Goal: Information Seeking & Learning: Check status

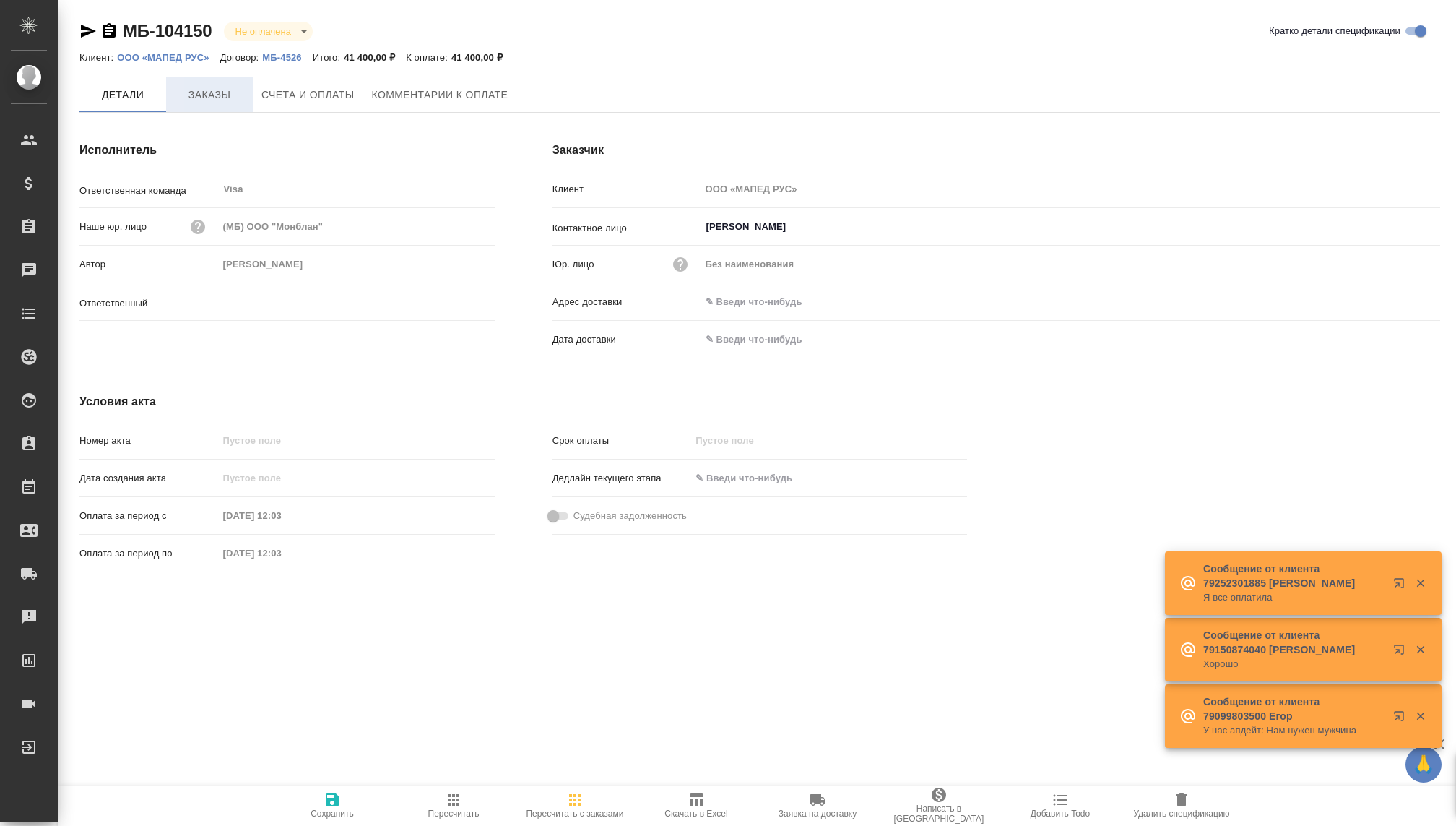
type input "[PERSON_NAME]"
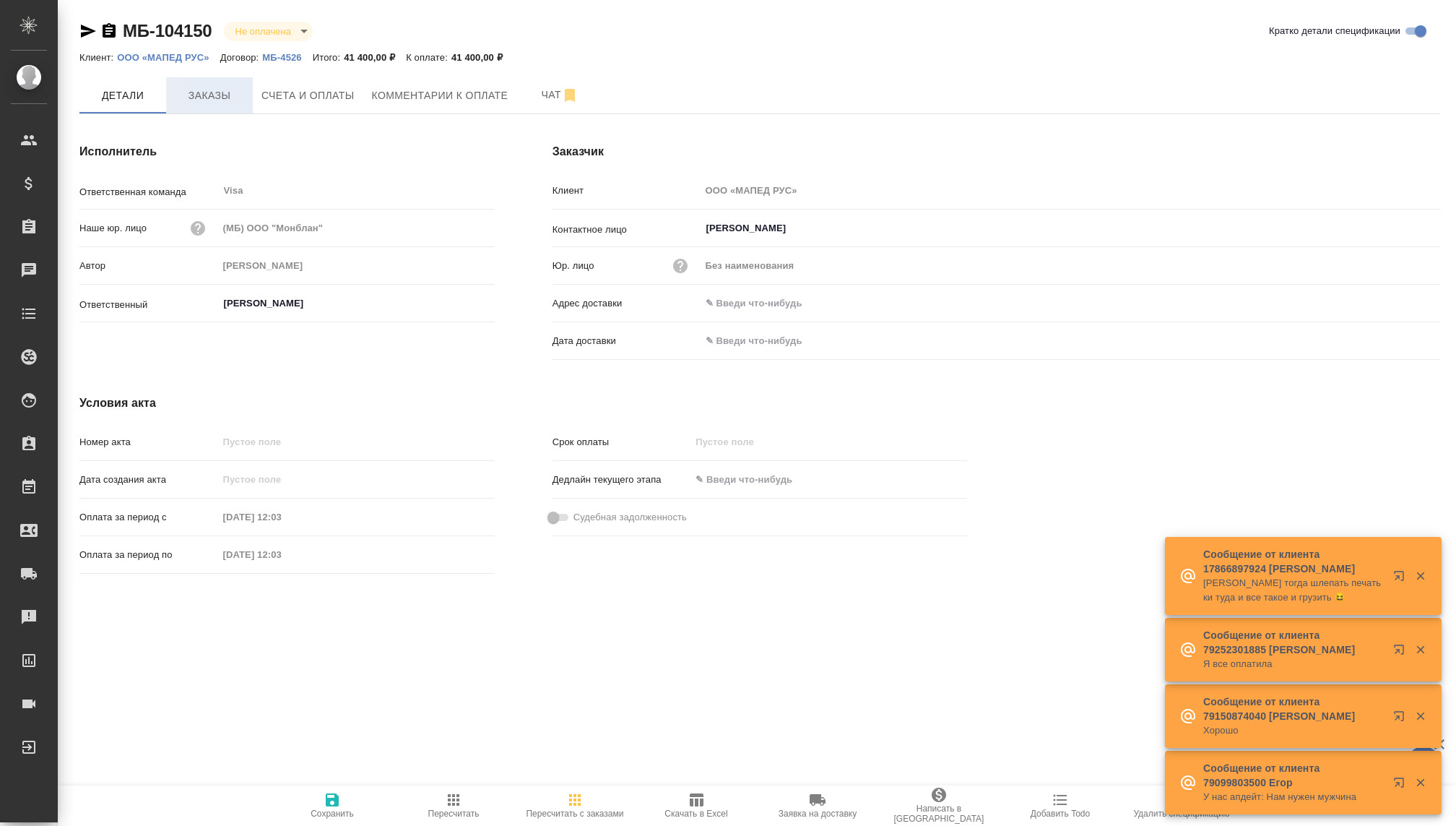
click at [202, 85] on button "Заказы" at bounding box center [209, 95] width 87 height 36
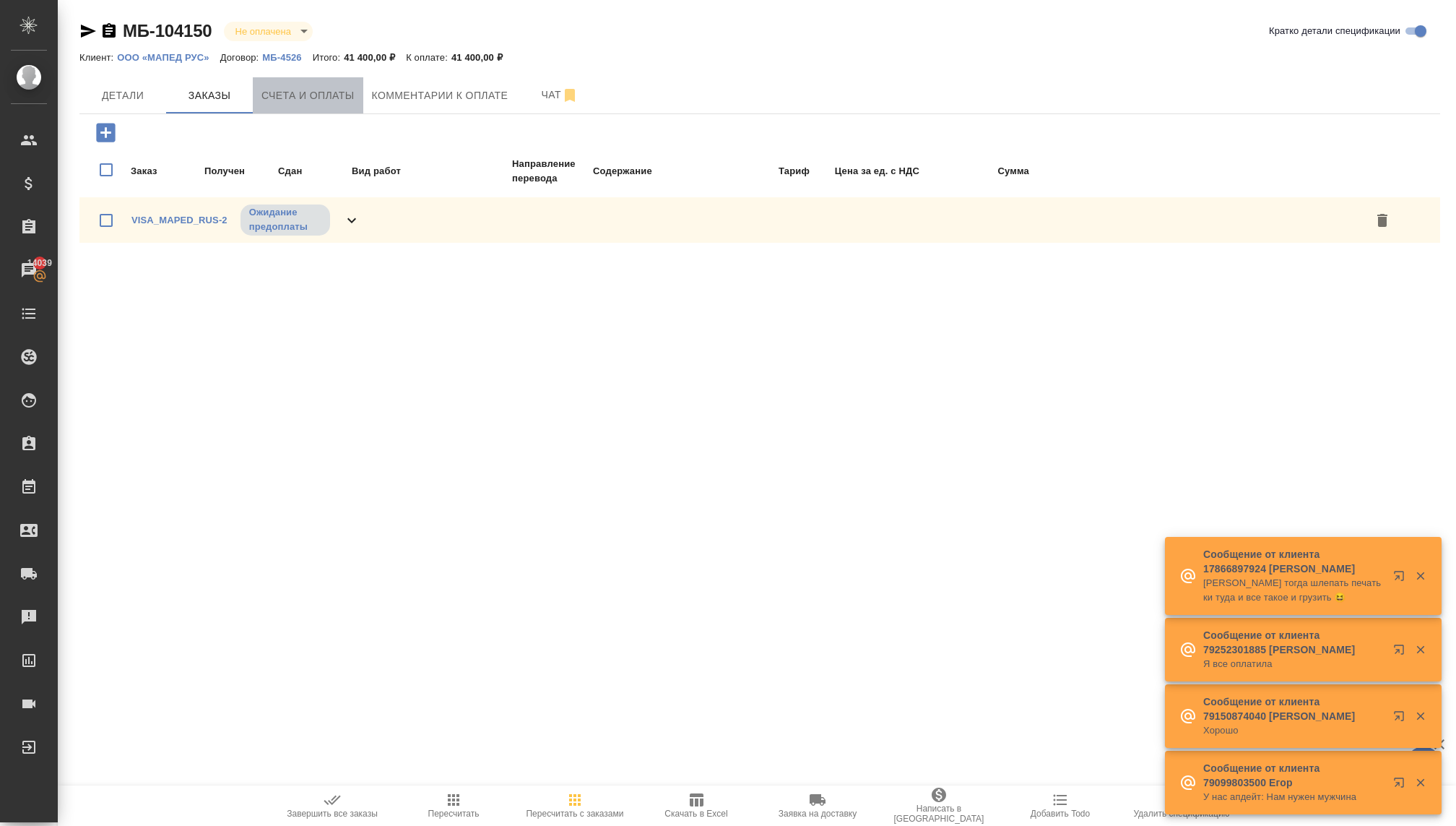
click at [276, 93] on span "Счета и оплаты" at bounding box center [308, 95] width 93 height 18
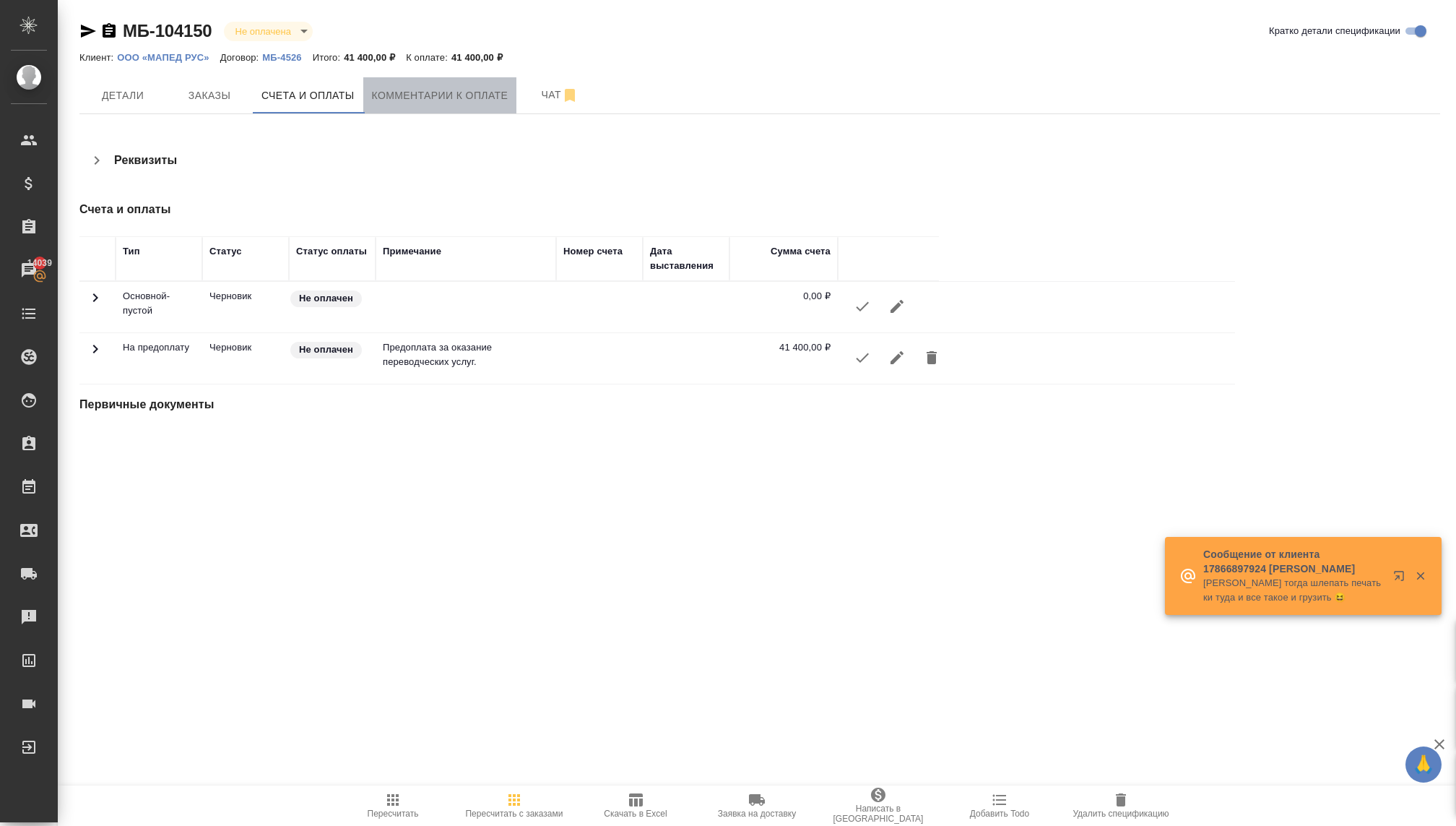
click at [390, 107] on button "Комментарии к оплате" at bounding box center [440, 95] width 154 height 36
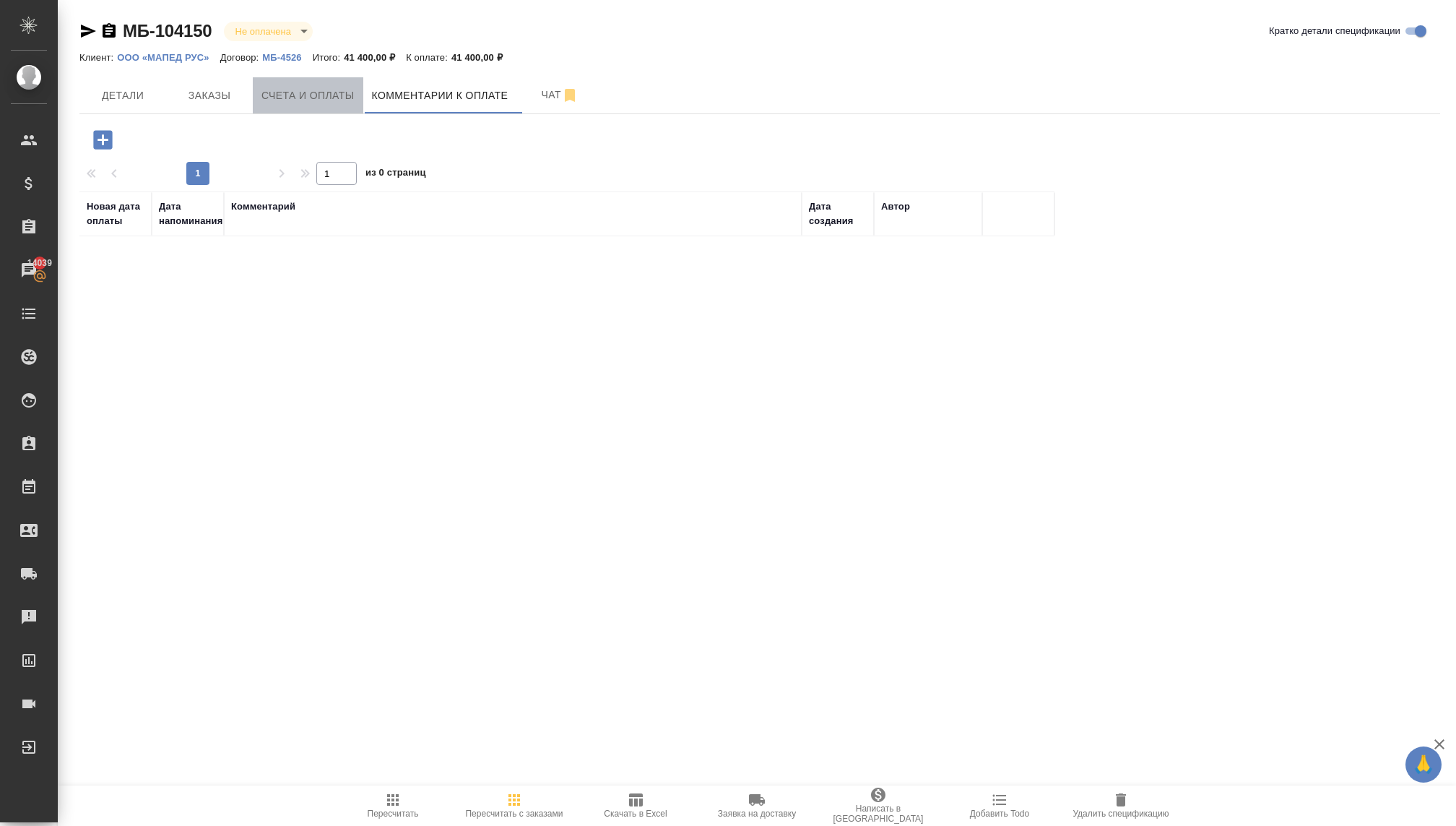
click at [312, 92] on span "Счета и оплаты" at bounding box center [308, 95] width 93 height 18
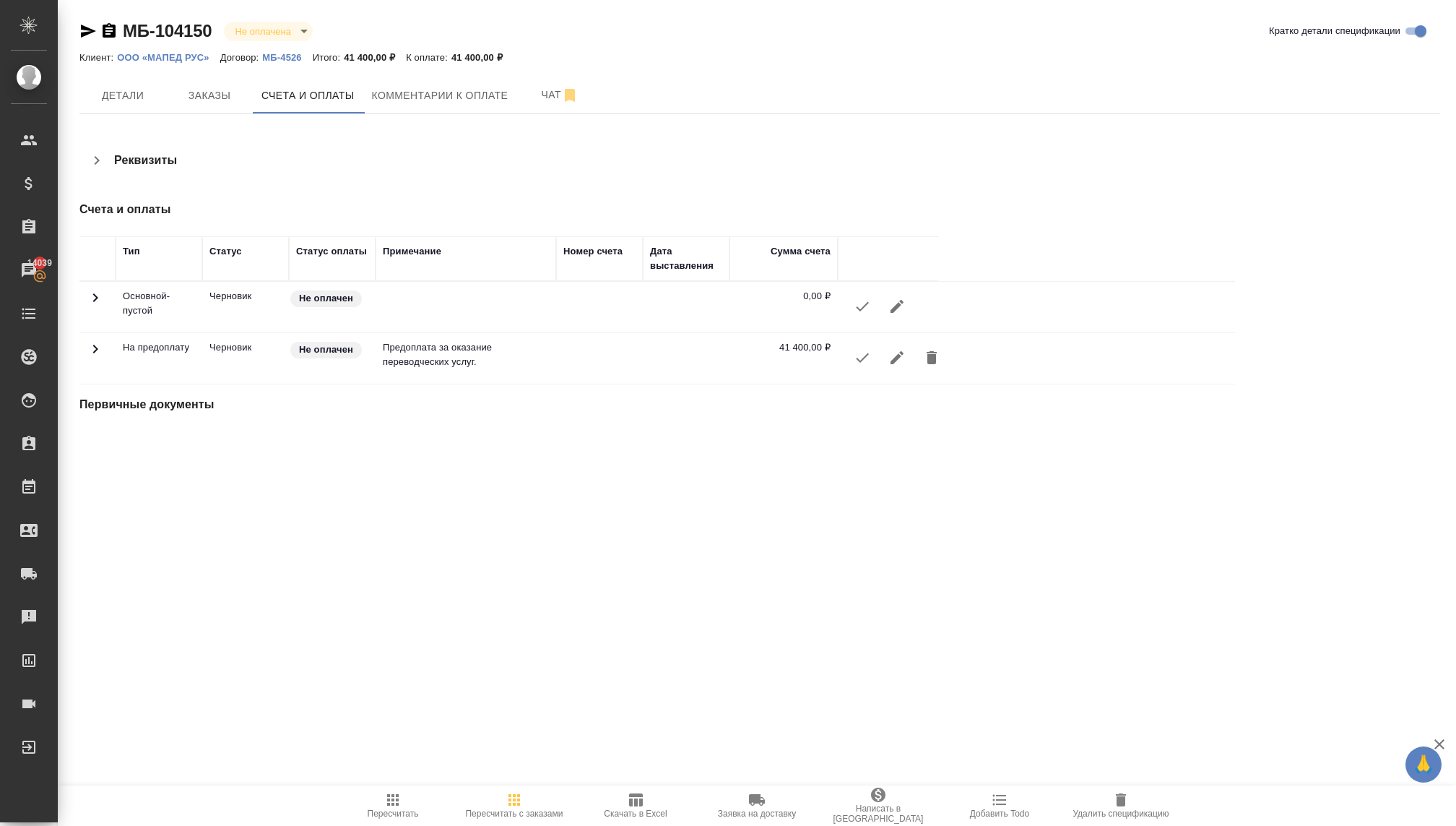
click at [187, 52] on p "ООО «МАПЕД РУС»" at bounding box center [168, 57] width 103 height 11
click at [278, 59] on p "МБ-4526" at bounding box center [287, 57] width 50 height 11
click at [131, 95] on span "Детали" at bounding box center [122, 95] width 69 height 18
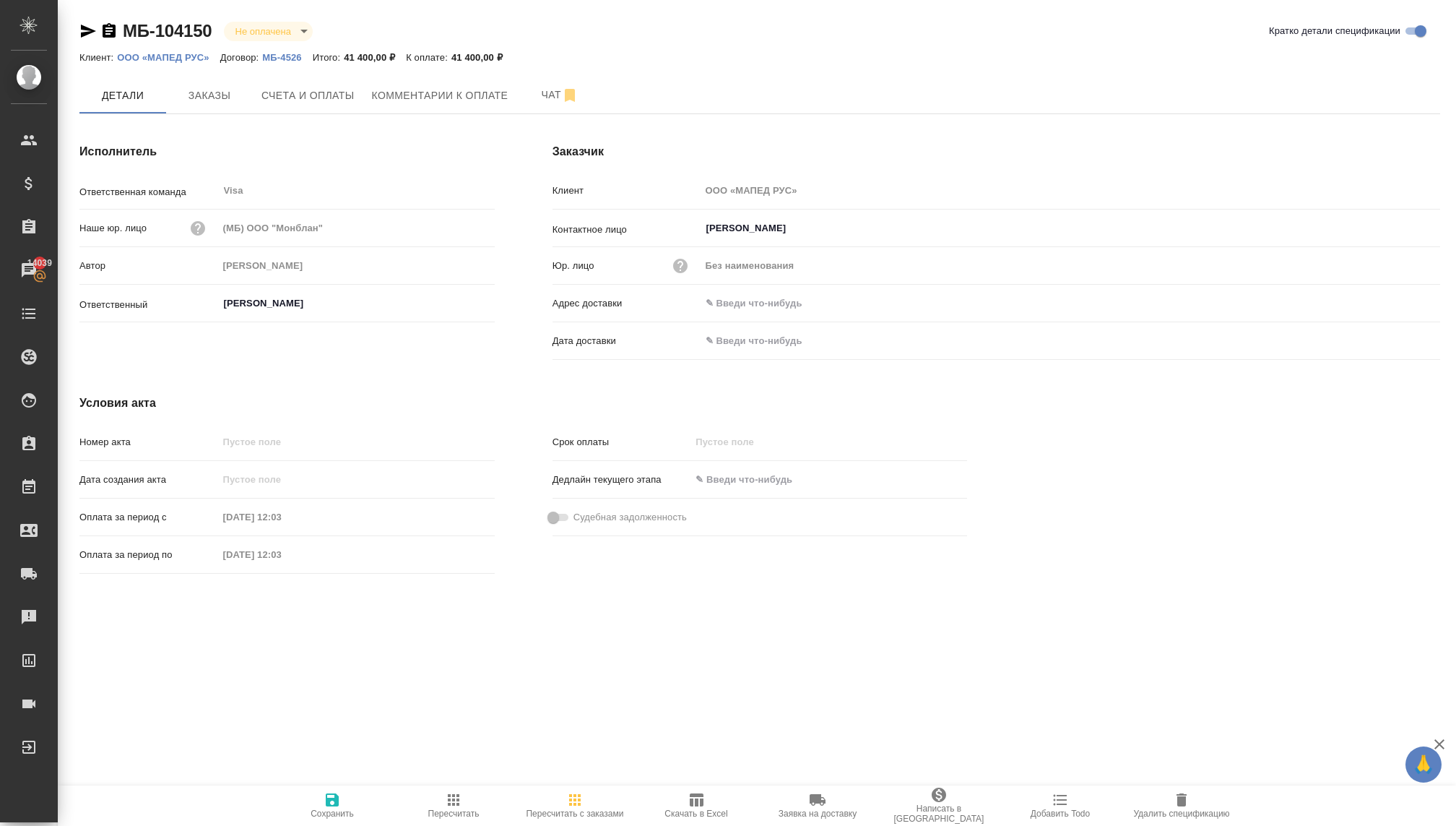
click at [681, 266] on icon "button" at bounding box center [680, 266] width 15 height 15
click at [681, 267] on div at bounding box center [728, 413] width 1456 height 826
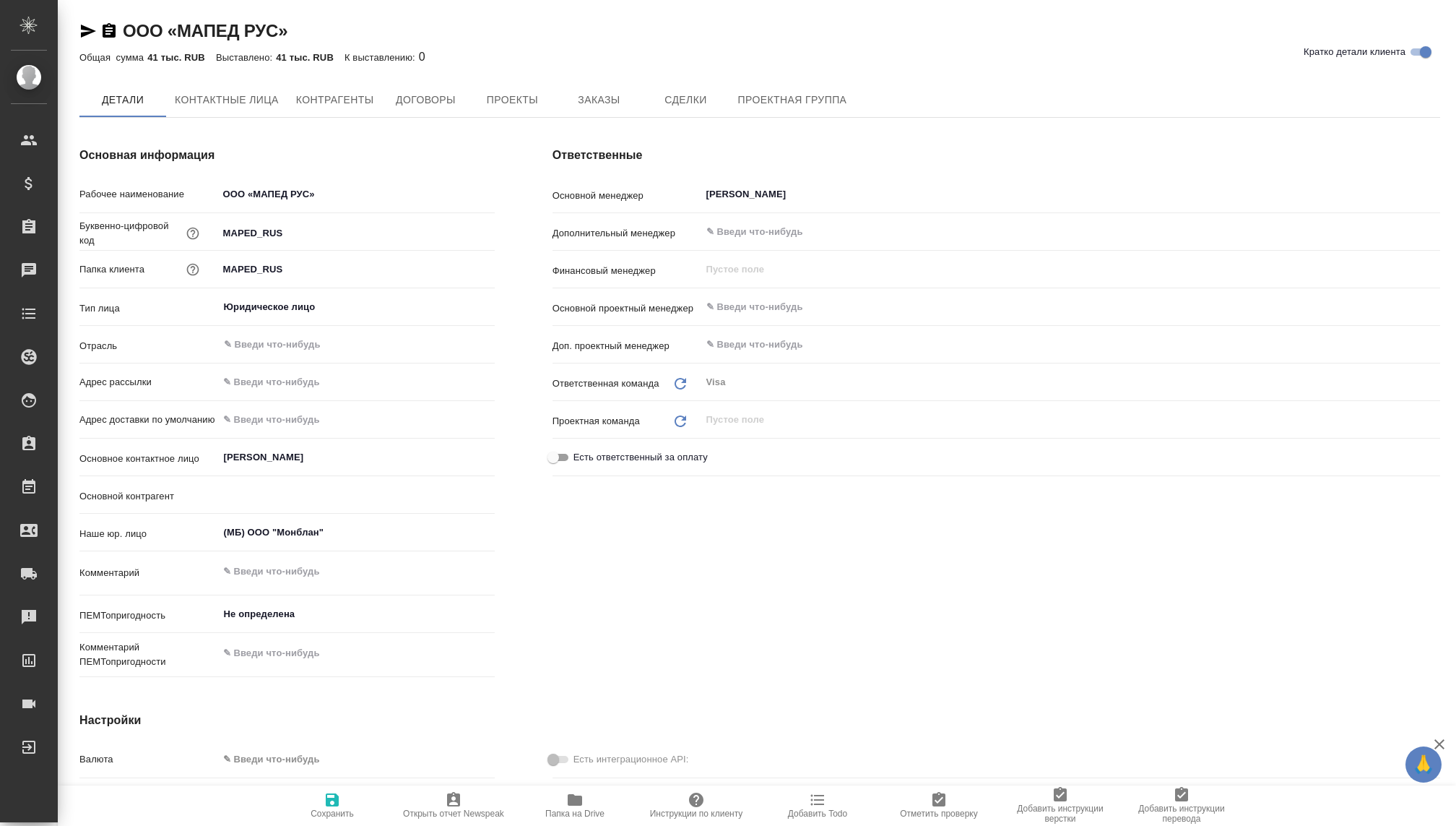
type textarea "x"
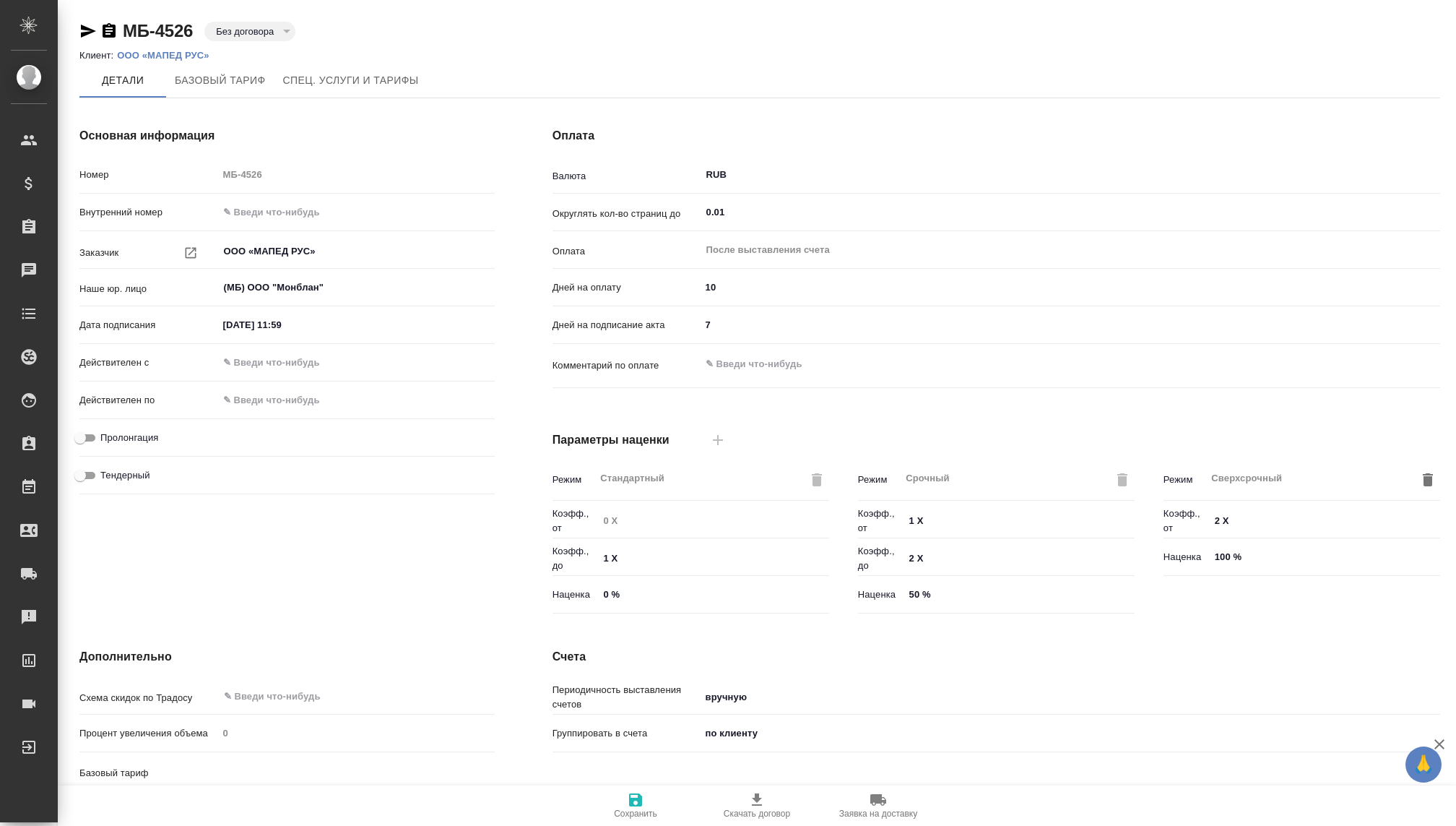
type input "Прайс_2025_филиалы"
